Goal: Task Accomplishment & Management: Manage account settings

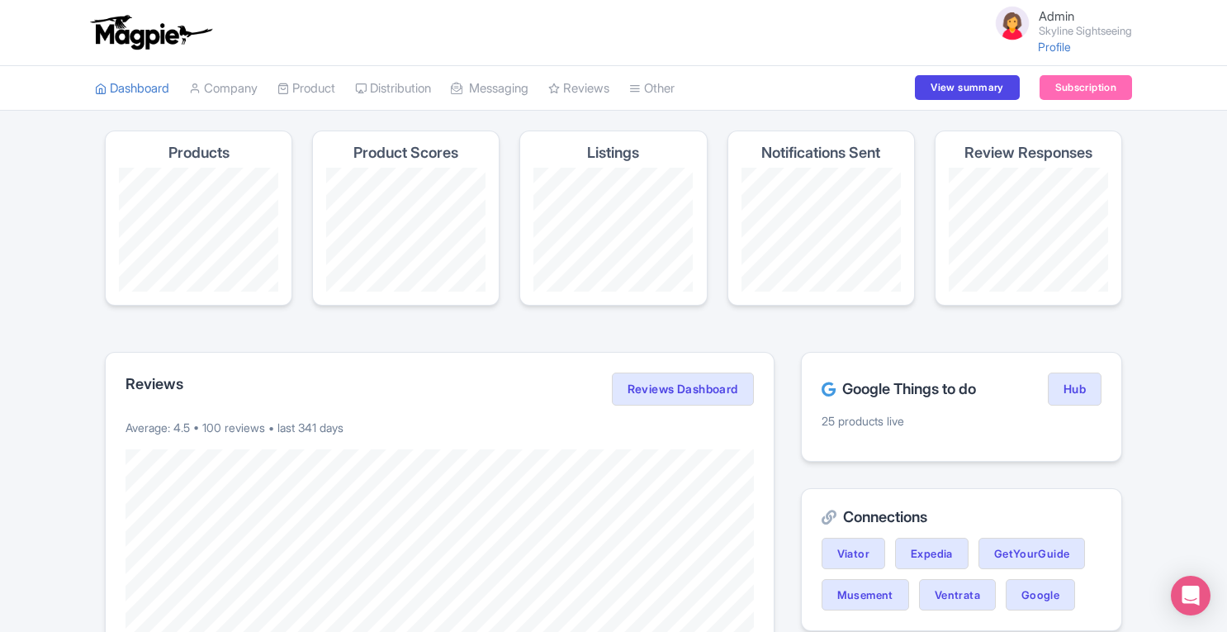
click at [303, 88] on link "Product" at bounding box center [306, 88] width 58 height 45
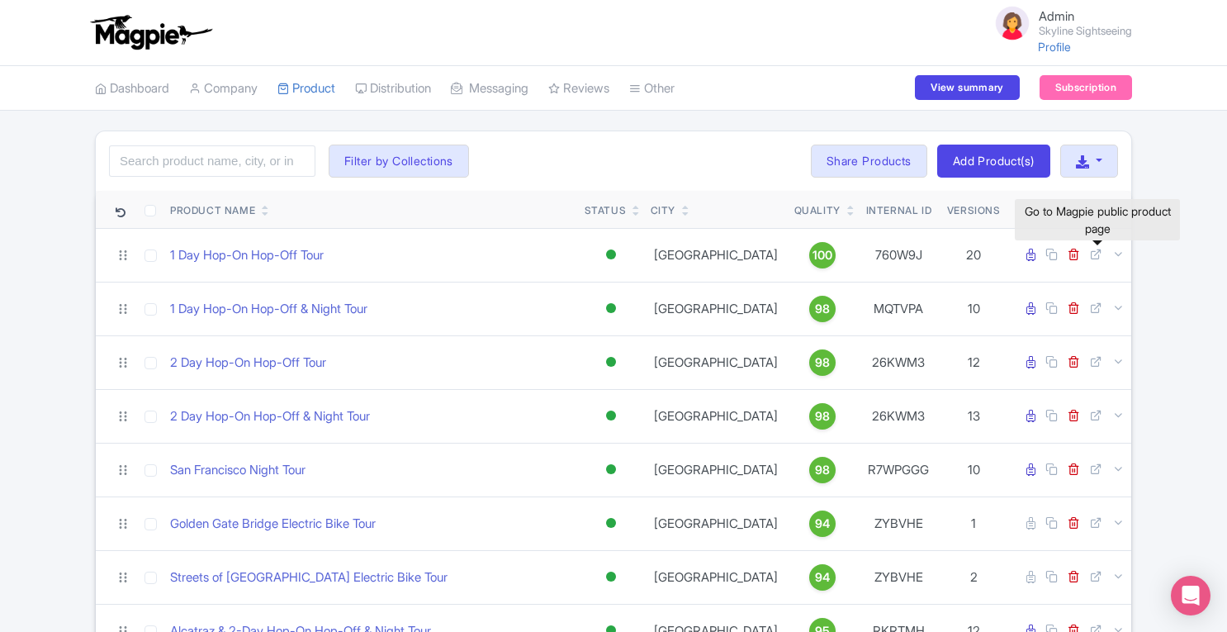
click at [1096, 257] on icon at bounding box center [1096, 254] width 12 height 12
click at [1055, 90] on link "Subscription" at bounding box center [1085, 87] width 92 height 25
